Goal: Information Seeking & Learning: Learn about a topic

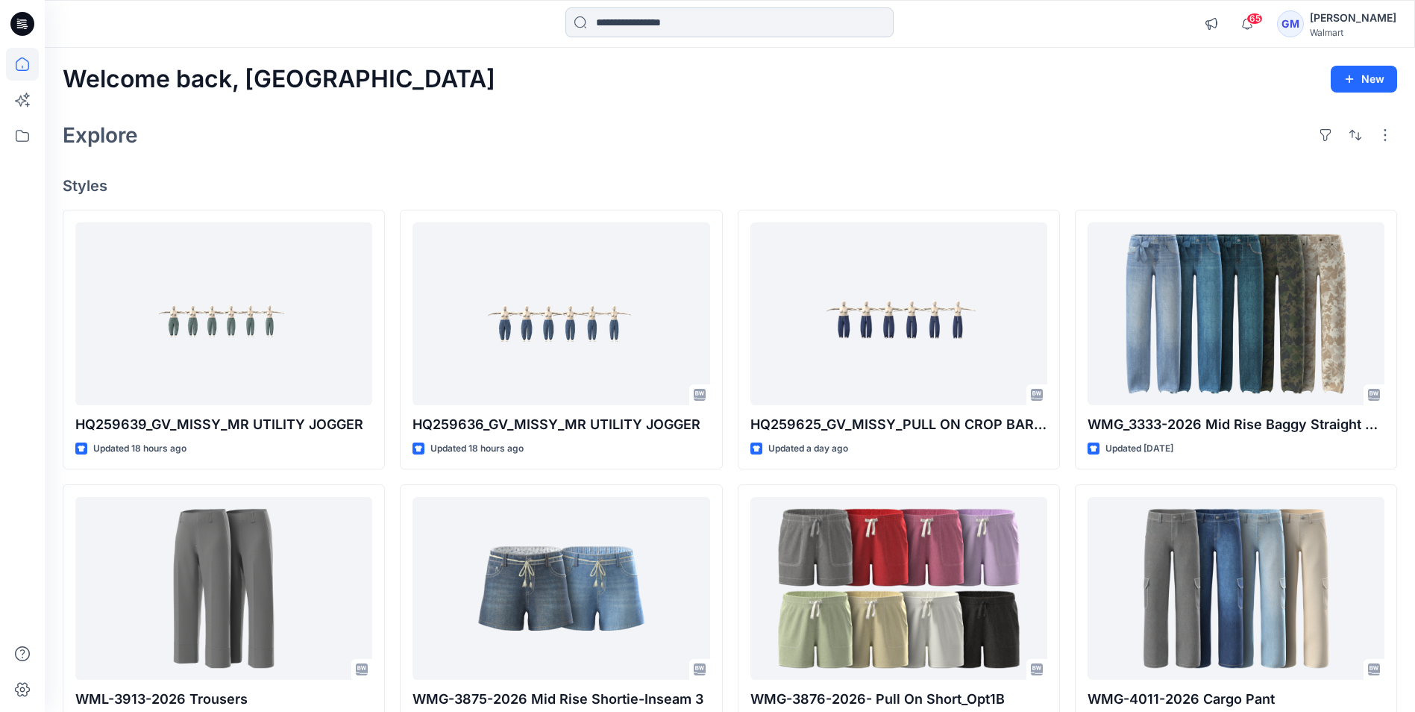
click at [666, 19] on input at bounding box center [729, 22] width 328 height 30
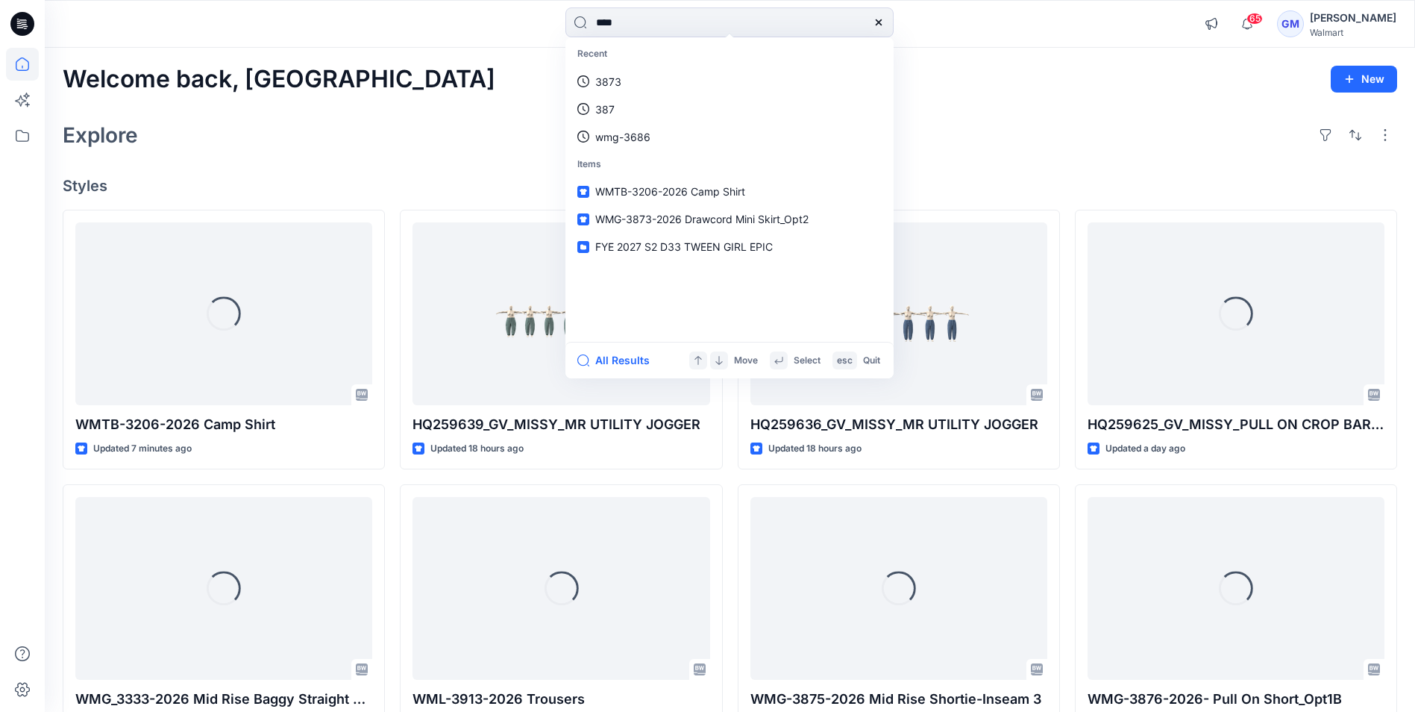
type input "****"
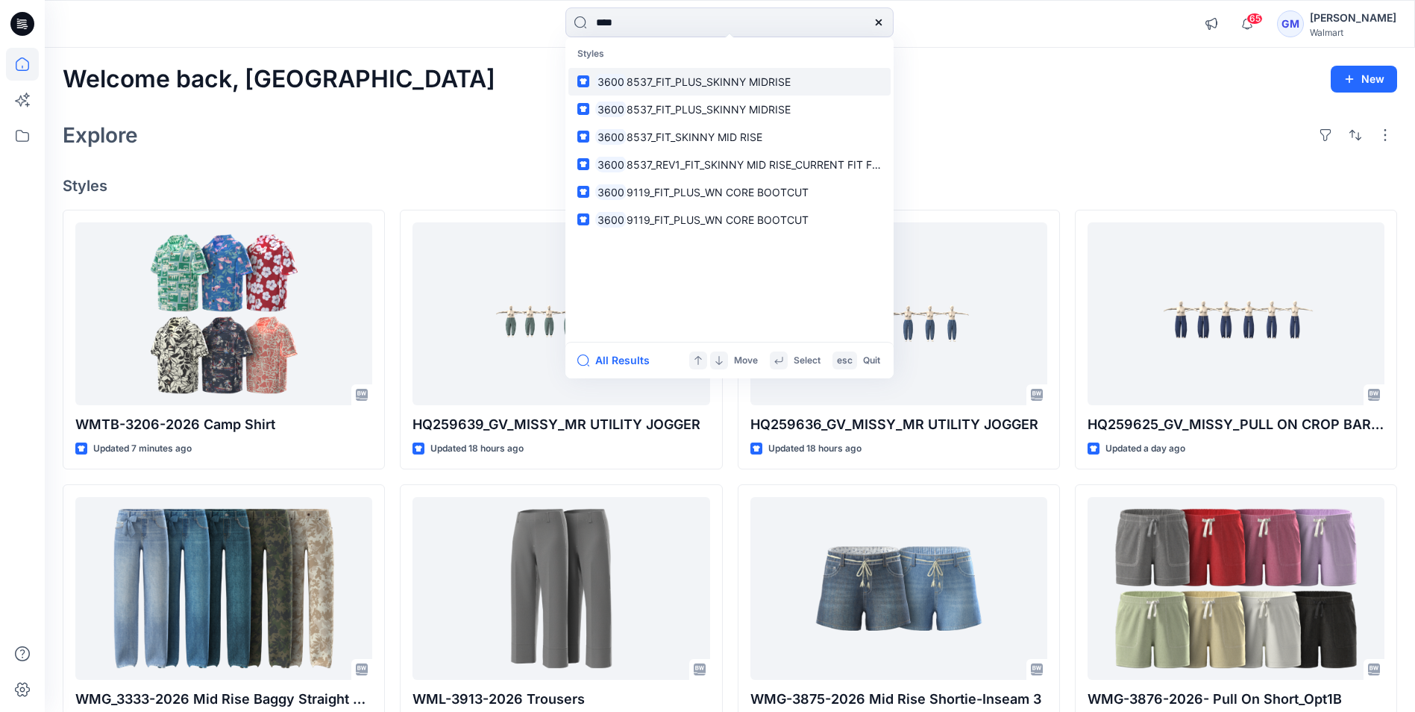
click at [706, 85] on span "8537_FIT_PLUS_SKINNY MIDRISE" at bounding box center [709, 81] width 164 height 13
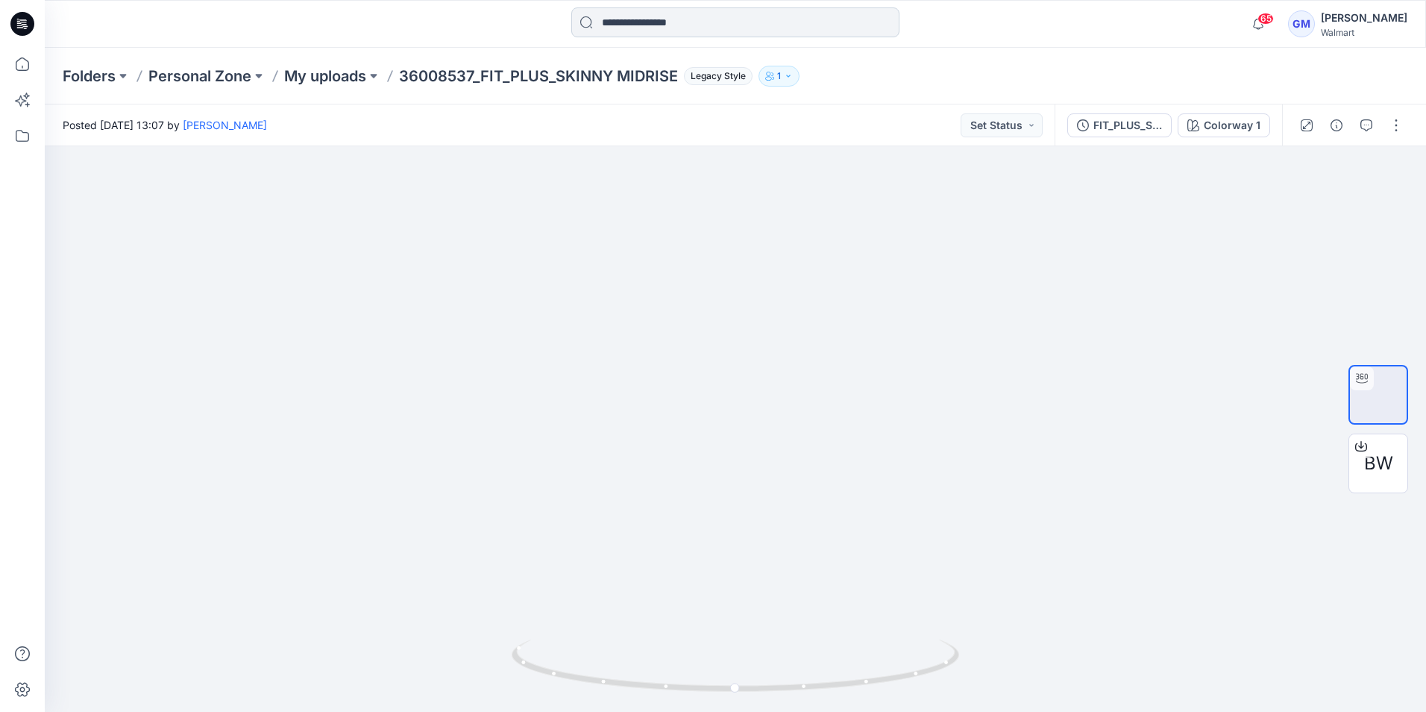
click at [640, 27] on input at bounding box center [735, 22] width 328 height 30
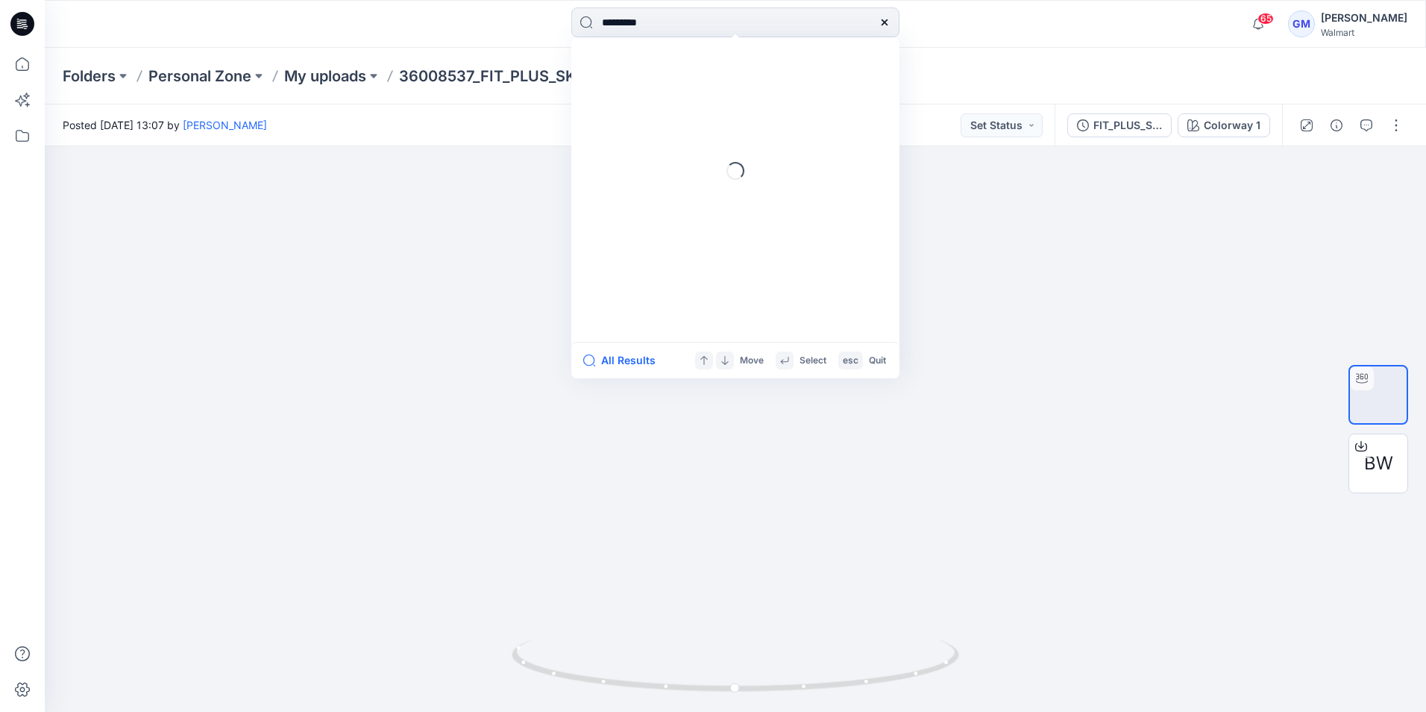
type input "*********"
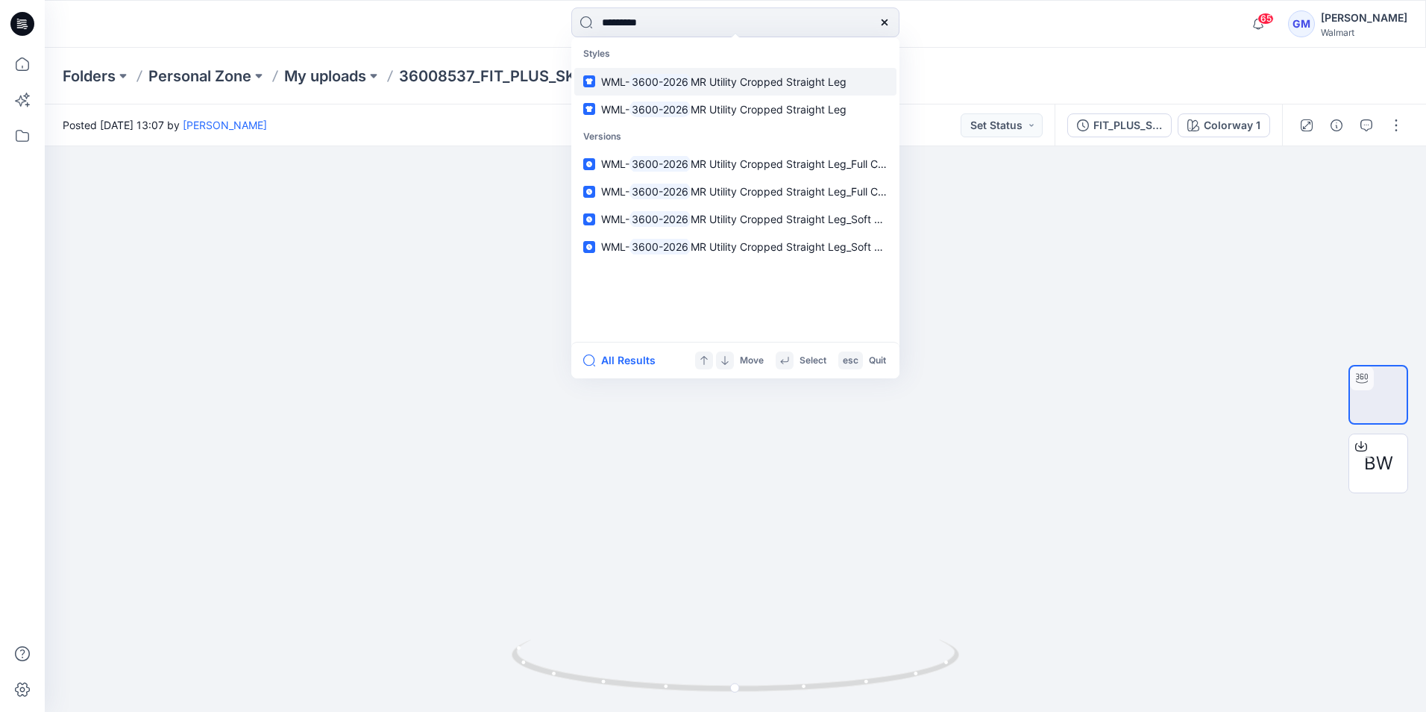
click at [726, 79] on span "MR Utility Cropped Straight Leg" at bounding box center [769, 81] width 156 height 13
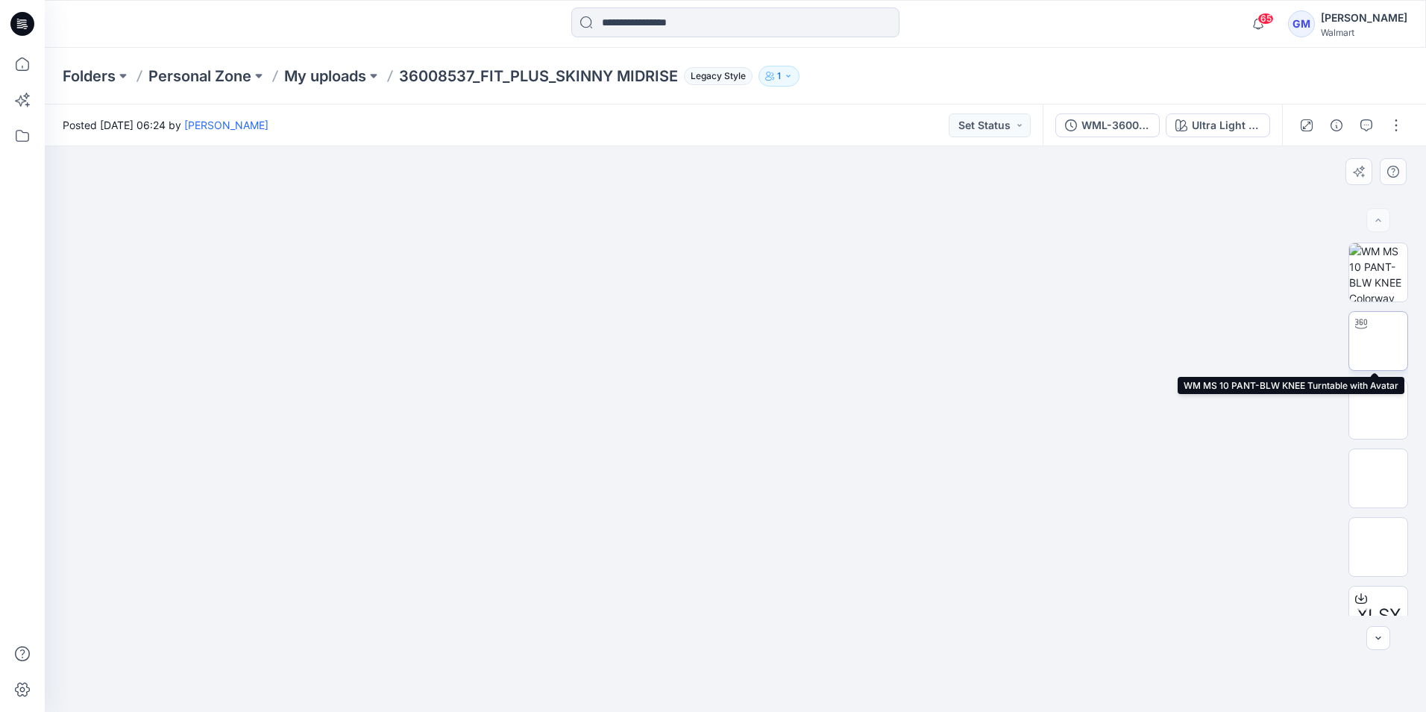
click at [1379, 341] on img at bounding box center [1379, 341] width 0 height 0
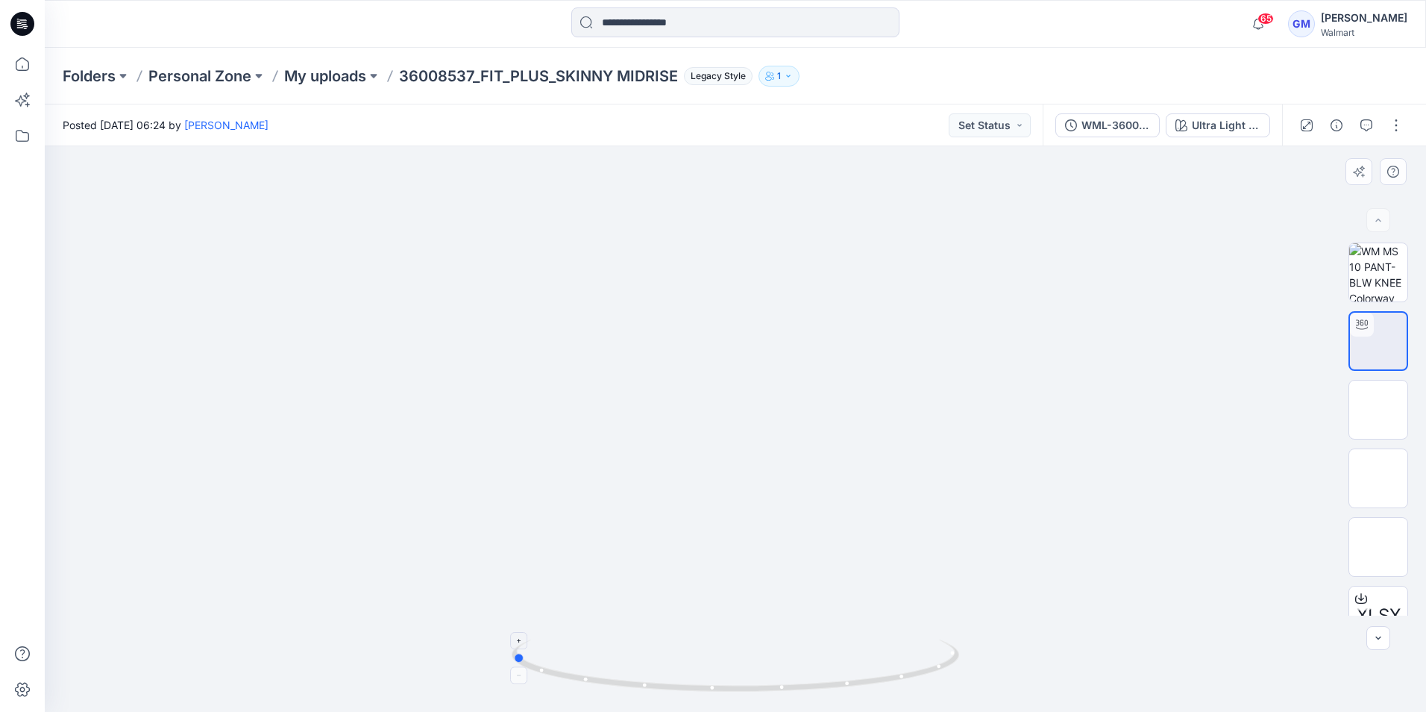
drag, startPoint x: 743, startPoint y: 694, endPoint x: 519, endPoint y: 694, distance: 223.8
click at [519, 694] on icon at bounding box center [737, 667] width 451 height 56
drag, startPoint x: 523, startPoint y: 665, endPoint x: 656, endPoint y: 701, distance: 138.4
click at [656, 695] on icon at bounding box center [737, 667] width 451 height 56
